Goal: Task Accomplishment & Management: Manage account settings

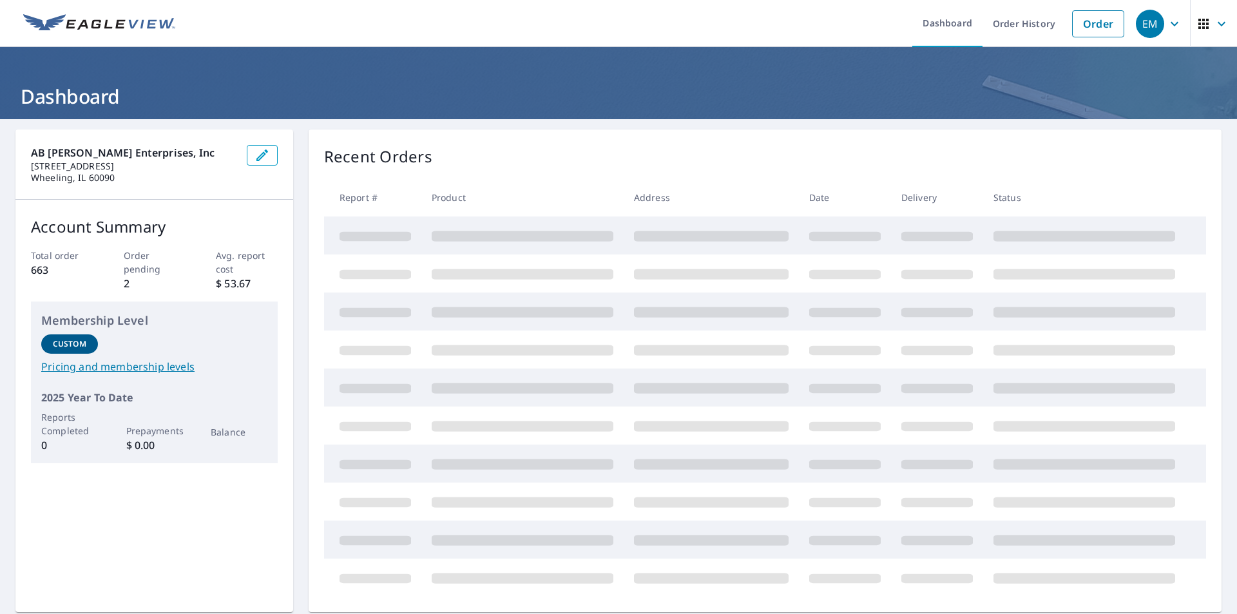
click at [1171, 24] on icon "button" at bounding box center [1175, 23] width 8 height 5
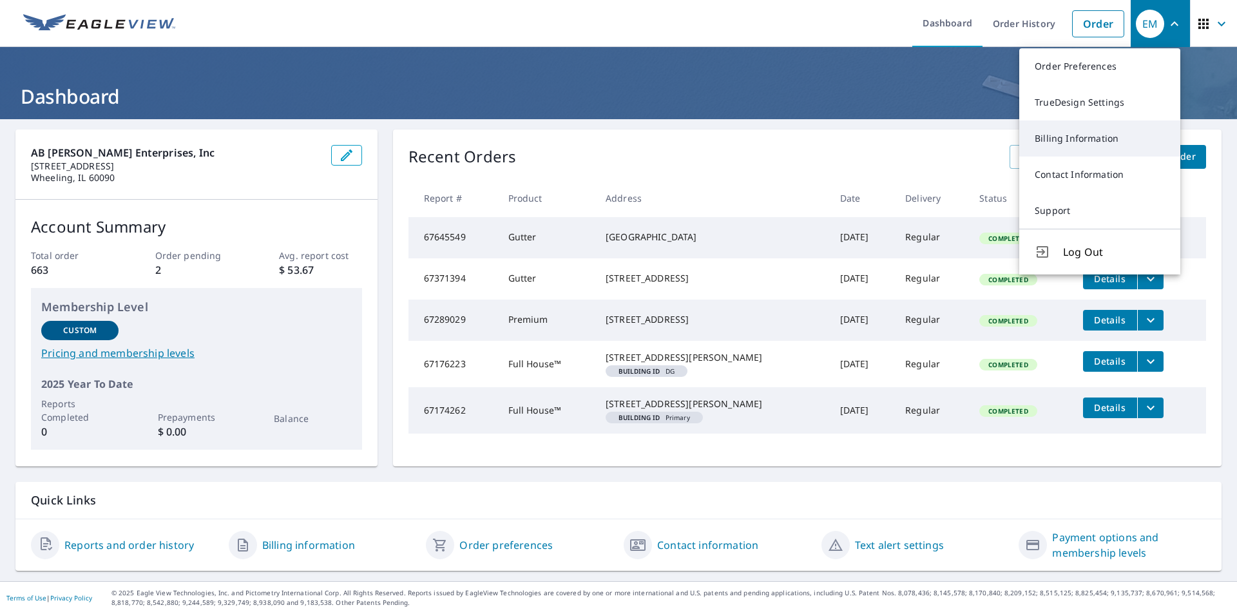
click at [1088, 142] on link "Billing Information" at bounding box center [1099, 138] width 161 height 36
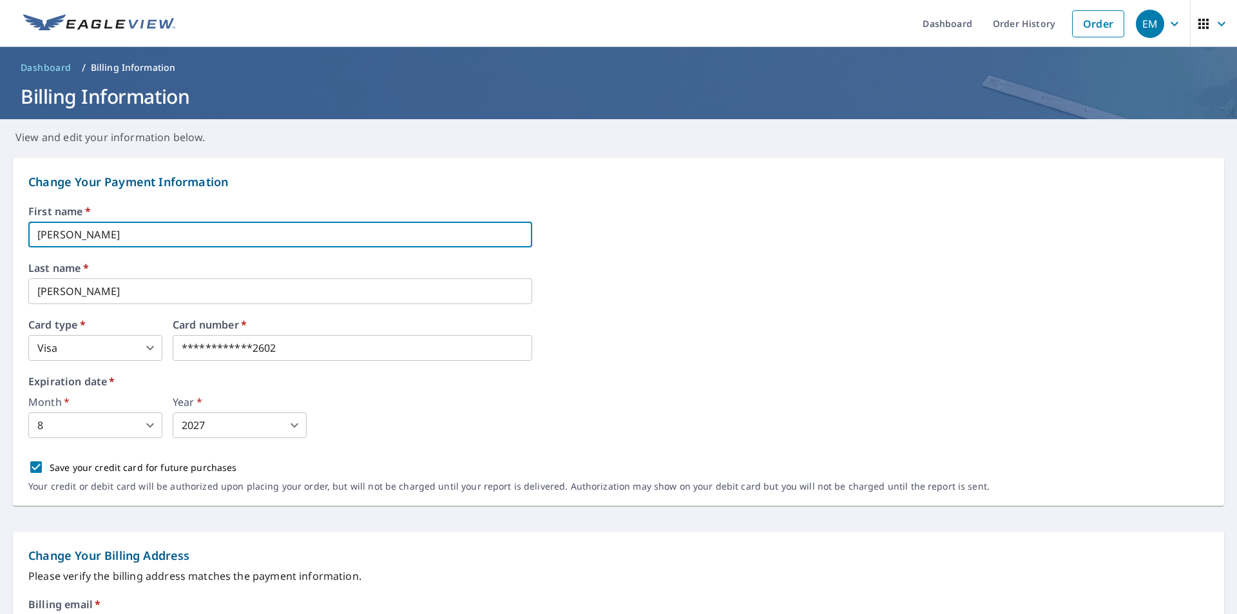
drag, startPoint x: 90, startPoint y: 235, endPoint x: 0, endPoint y: 254, distance: 92.1
click at [0, 251] on form "**********" at bounding box center [618, 596] width 1237 height 903
type input "Eva"
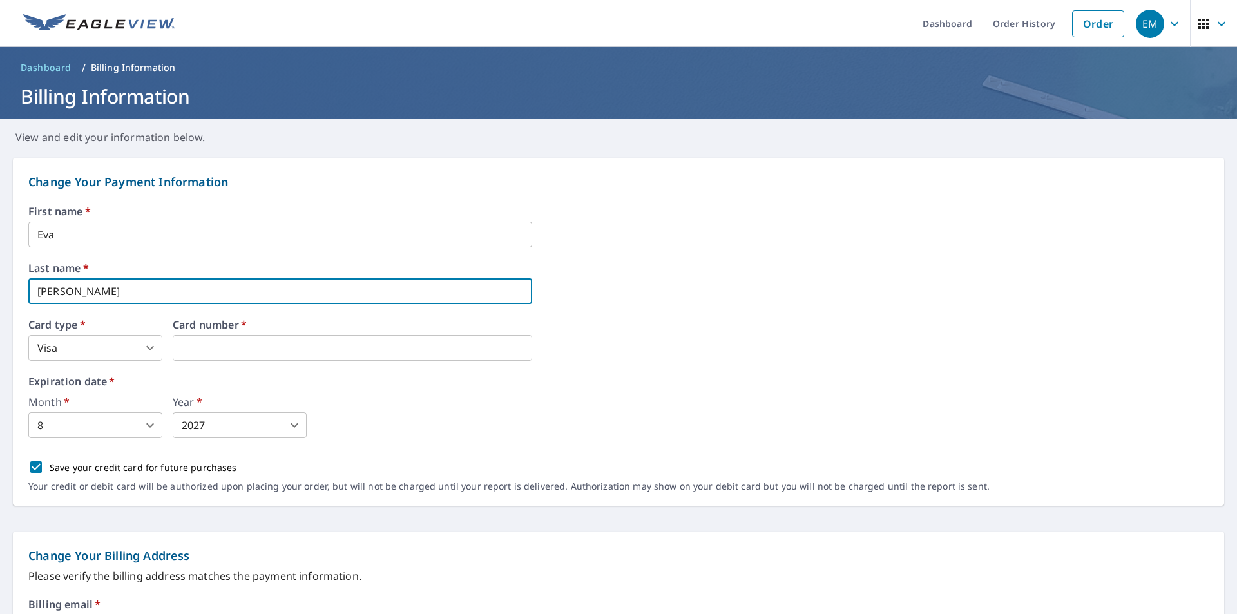
drag, startPoint x: 79, startPoint y: 291, endPoint x: 17, endPoint y: 313, distance: 65.4
click at [17, 313] on div "Change Your Payment Information First name   * [PERSON_NAME] ​ Last name   * [P…" at bounding box center [618, 332] width 1211 height 348
type input "[PERSON_NAME]"
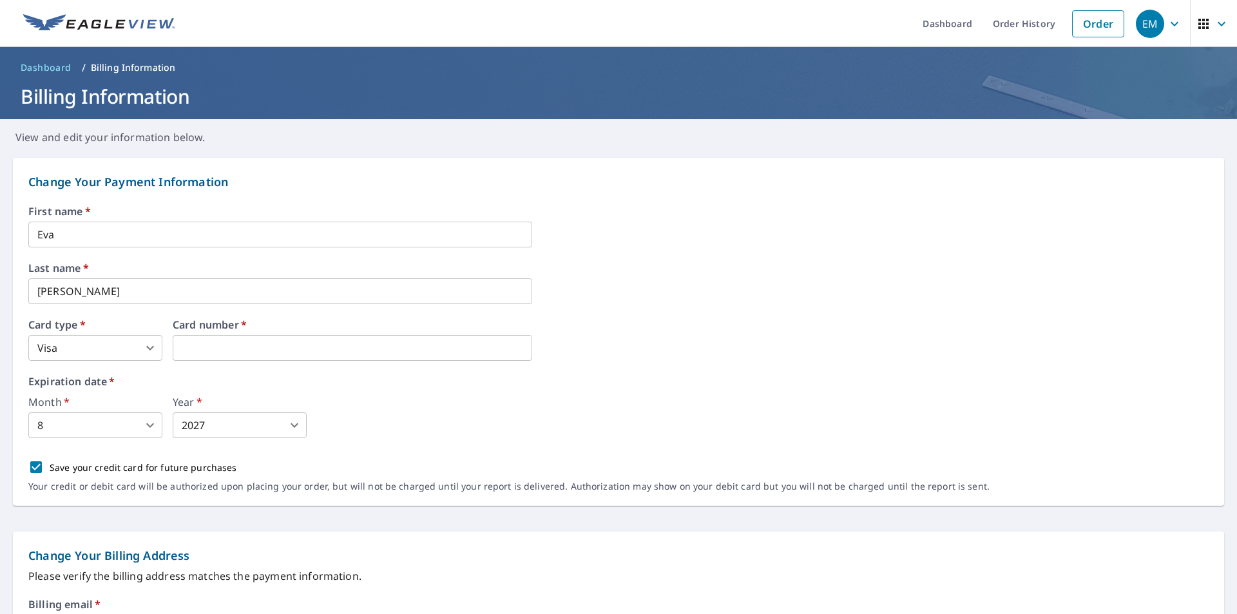
click at [108, 433] on body "EM EM Dashboard Order History Order EM Dashboard / Billing Information Billing …" at bounding box center [618, 307] width 1237 height 614
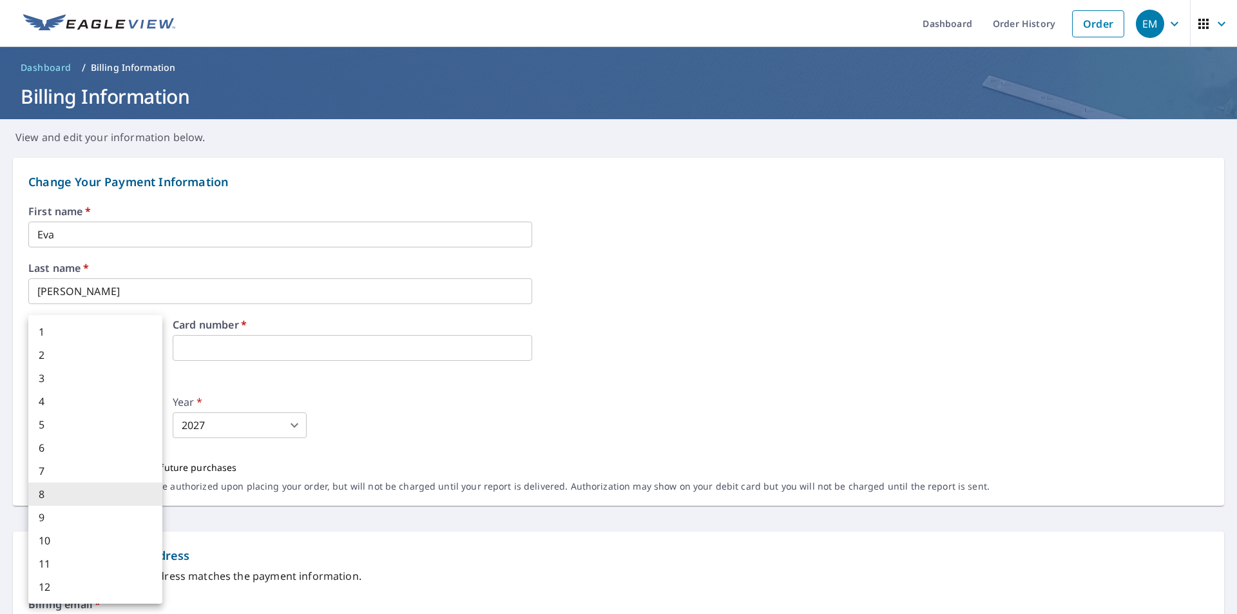
click at [82, 523] on li "9" at bounding box center [95, 517] width 134 height 23
type input "9"
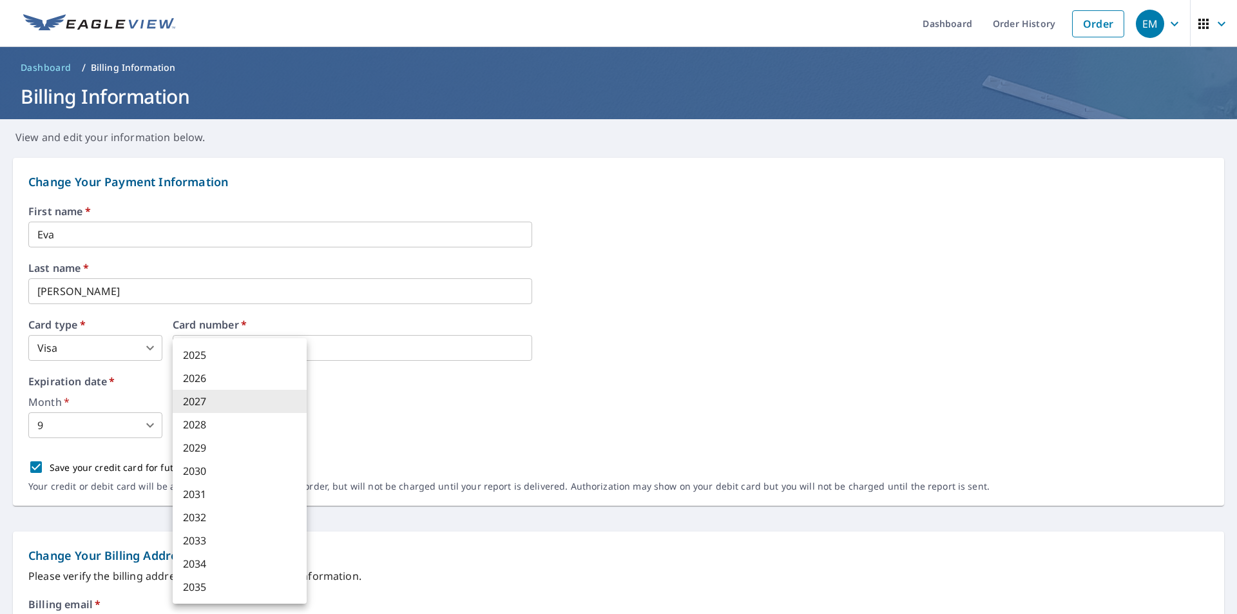
click at [236, 430] on body "EM EM Dashboard Order History Order EM Dashboard / Billing Information Billing …" at bounding box center [618, 307] width 1237 height 614
click at [195, 465] on li "2030" at bounding box center [240, 470] width 134 height 23
type input "2030"
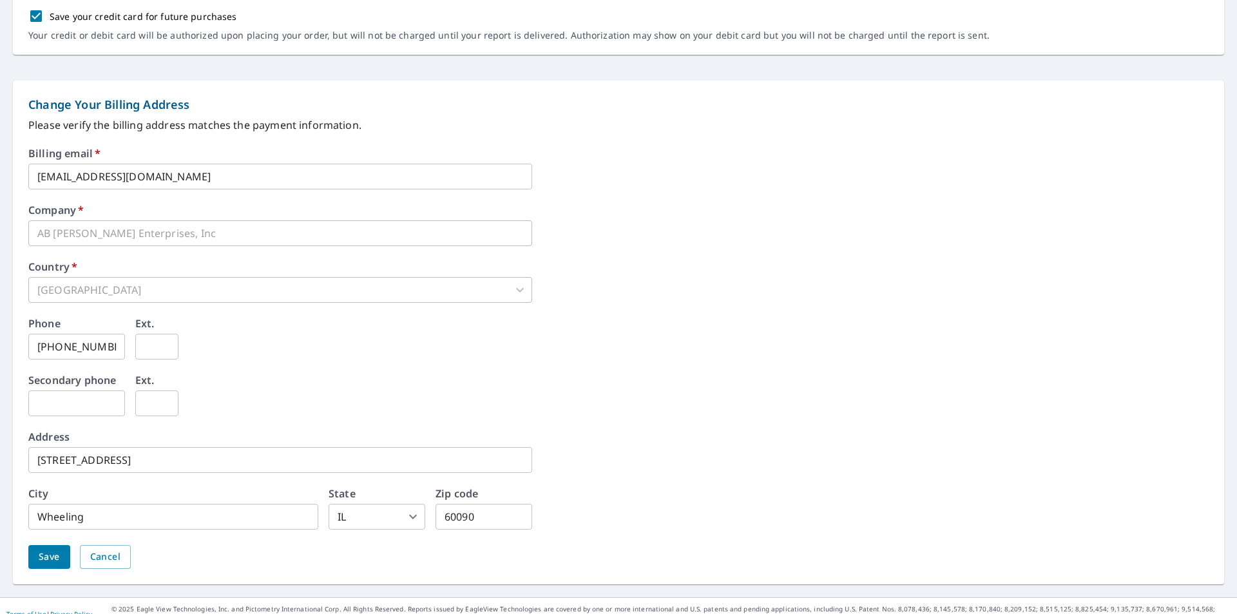
scroll to position [467, 0]
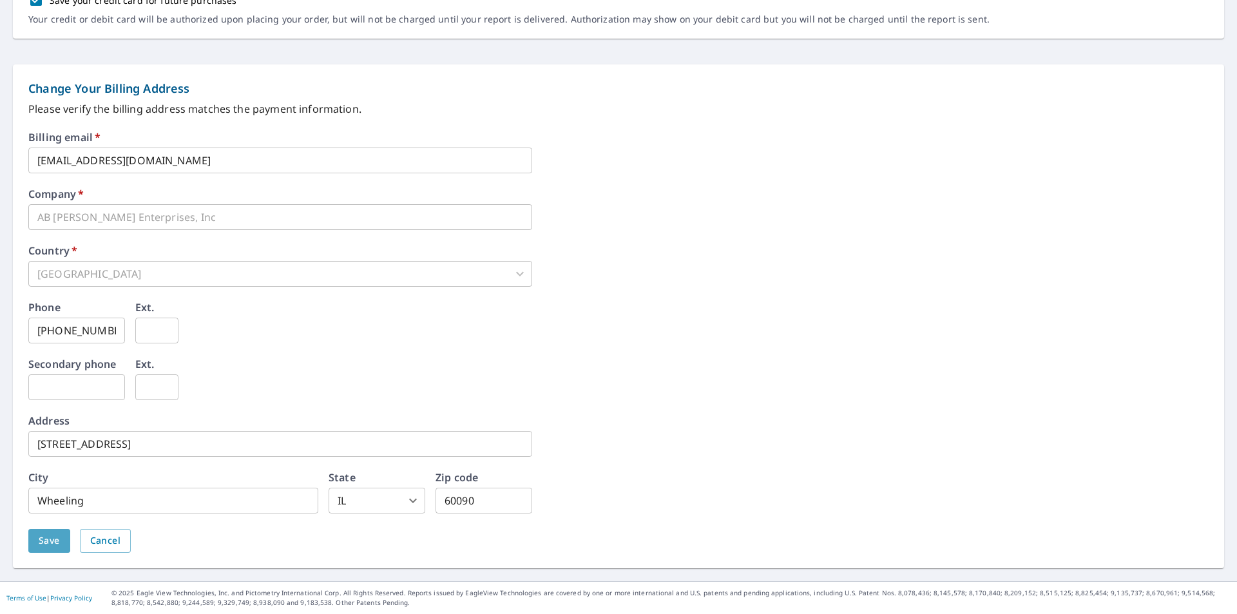
click at [49, 538] on span "Save" at bounding box center [49, 541] width 21 height 16
